Goal: Task Accomplishment & Management: Manage account settings

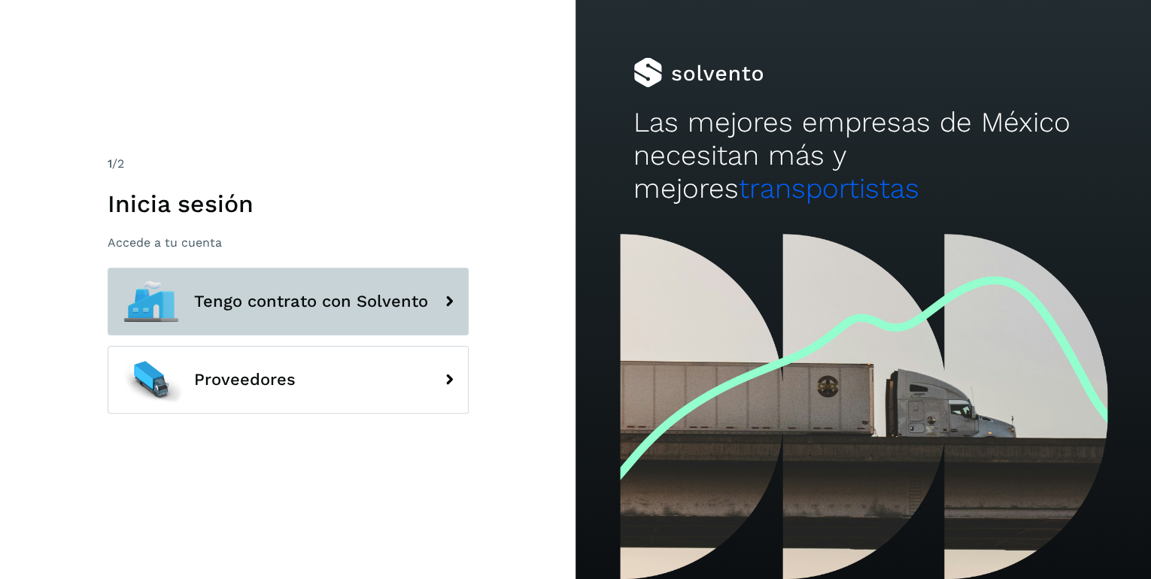
click at [423, 300] on span "Tengo contrato con Solvento" at bounding box center [311, 302] width 234 height 18
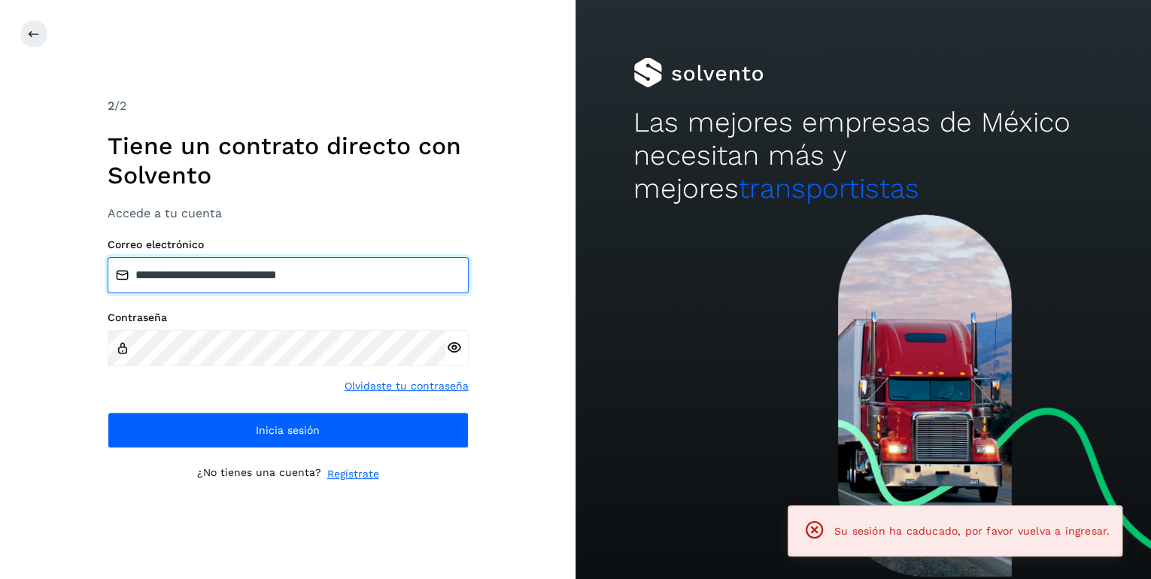
click at [366, 269] on input "**********" at bounding box center [288, 275] width 361 height 36
type input "**********"
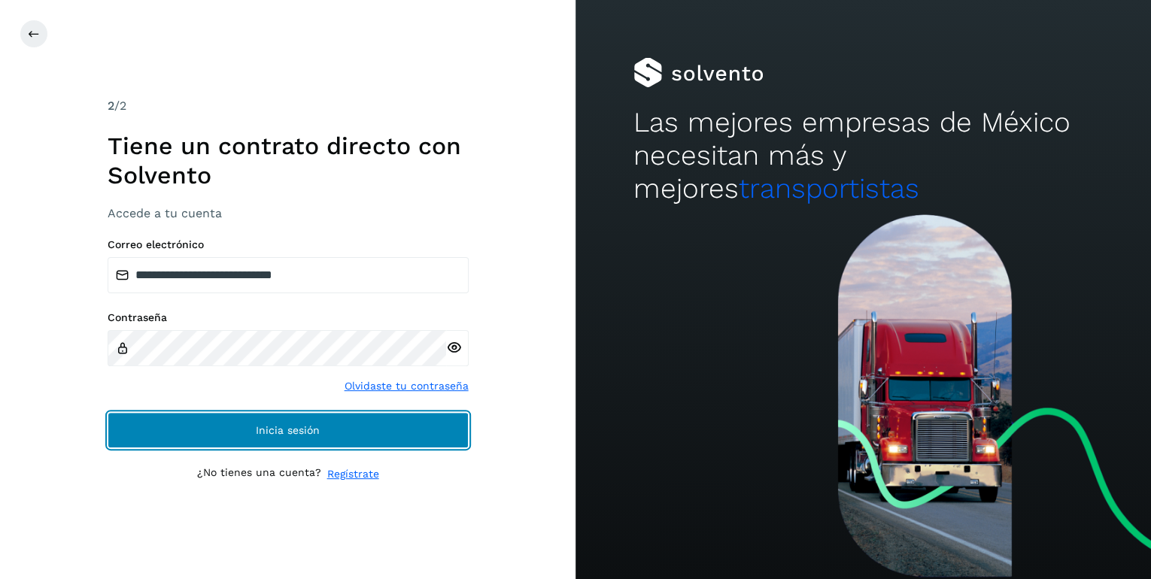
click at [286, 433] on span "Inicia sesión" at bounding box center [288, 430] width 64 height 11
